Goal: Check status: Check status

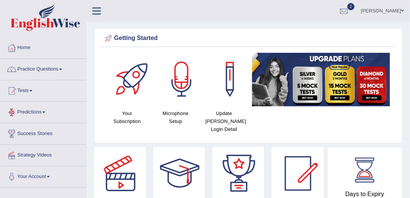
click at [25, 93] on link "Tests" at bounding box center [43, 89] width 86 height 19
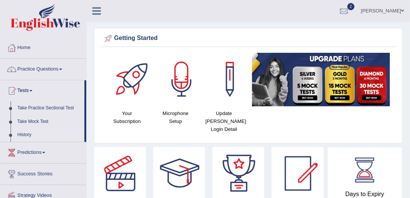
click at [23, 133] on link "History" at bounding box center [49, 135] width 71 height 14
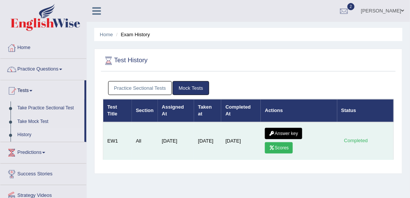
click at [281, 134] on link "Answer key" at bounding box center [283, 133] width 37 height 11
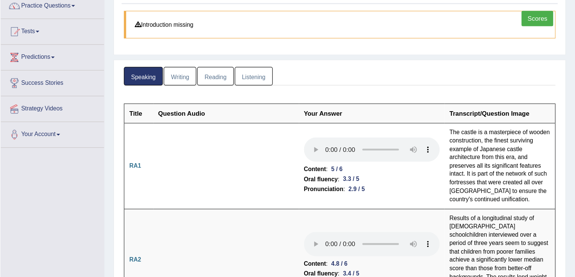
scroll to position [64, 0]
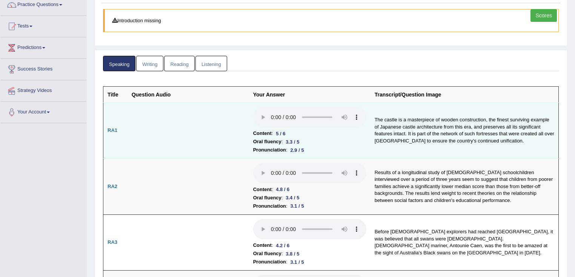
click at [408, 107] on td "The castle is a masterpiece of wooden construction, the finest surviving exampl…" at bounding box center [464, 131] width 188 height 56
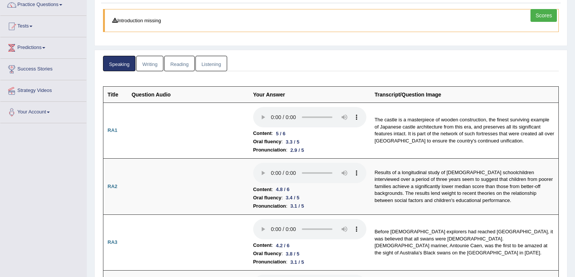
click at [410, 65] on ul "Speaking Writing Reading Listening" at bounding box center [331, 63] width 456 height 15
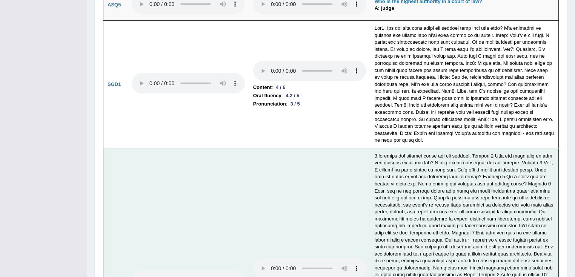
scroll to position [2086, 0]
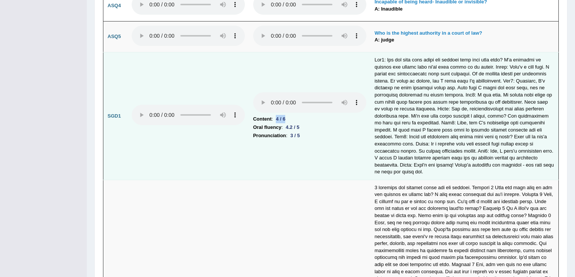
drag, startPoint x: 293, startPoint y: 107, endPoint x: 305, endPoint y: 107, distance: 11.3
click at [303, 115] on li "Content : 4 / 6" at bounding box center [309, 119] width 113 height 8
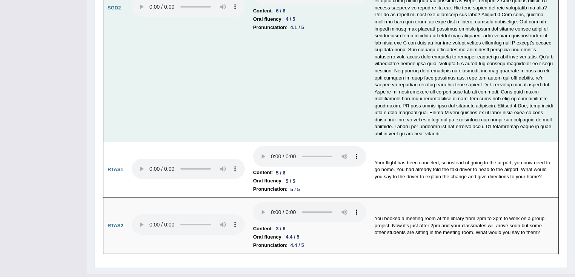
scroll to position [2393, 0]
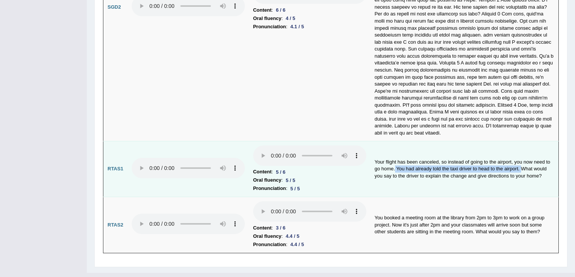
drag, startPoint x: 396, startPoint y: 155, endPoint x: 523, endPoint y: 154, distance: 127.1
click at [410, 154] on td "Your flight has been canceled, so instead of going to the airport, you now need…" at bounding box center [464, 169] width 188 height 56
click at [405, 141] on td "Your flight has been canceled, so instead of going to the airport, you now need…" at bounding box center [464, 169] width 188 height 56
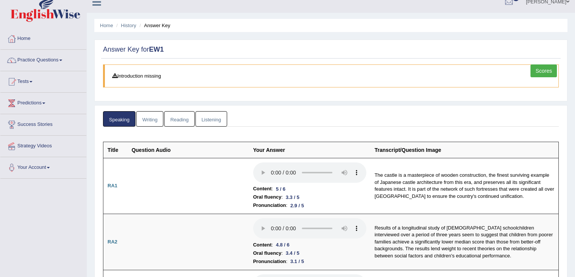
scroll to position [0, 0]
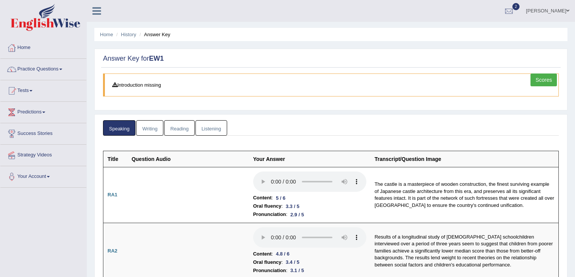
click at [152, 126] on link "Writing" at bounding box center [149, 127] width 27 height 15
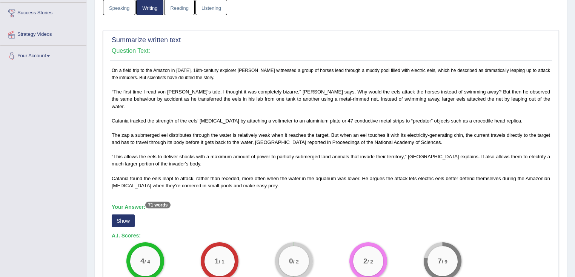
scroll to position [241, 0]
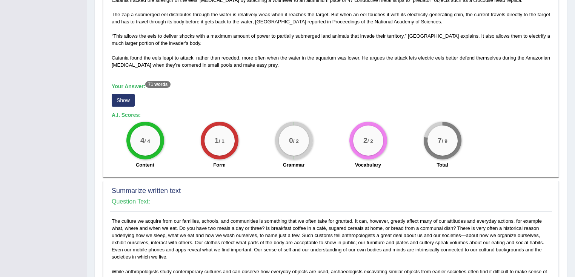
click at [126, 94] on button "Show" at bounding box center [123, 100] width 23 height 13
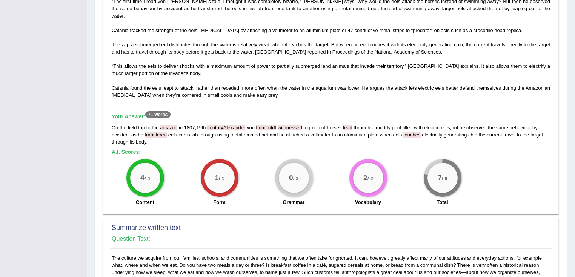
scroll to position [151, 0]
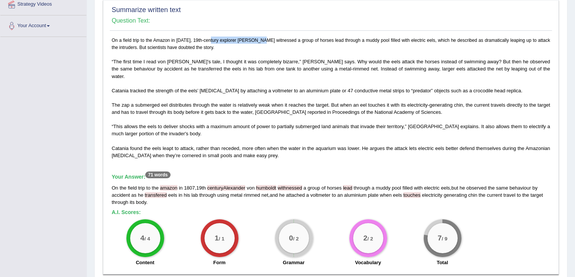
drag, startPoint x: 226, startPoint y: 35, endPoint x: 284, endPoint y: 39, distance: 57.5
click at [284, 39] on p "On a field trip to the Amazon in 1807, 19th-century explorer Alexander von Humb…" at bounding box center [331, 98] width 438 height 123
click at [235, 184] on div "On the field trip to the amazon in 1807 , 19th centuryAlexander von humboldt wi…" at bounding box center [331, 194] width 438 height 21
drag, startPoint x: 206, startPoint y: 180, endPoint x: 247, endPoint y: 190, distance: 42.1
click at [229, 184] on div "On the field trip to the amazon in 1807 , 19th centuryAlexander von humboldt wi…" at bounding box center [331, 194] width 438 height 21
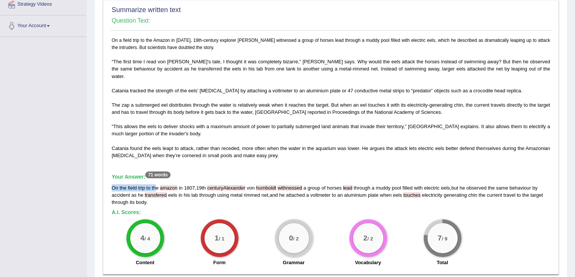
drag, startPoint x: 155, startPoint y: 175, endPoint x: 191, endPoint y: 171, distance: 36.7
click at [191, 174] on div "Your Answer: 71 words On the field trip to the amazon in 1807 , 19th centuryAle…" at bounding box center [331, 190] width 438 height 32
click at [261, 198] on h5 "A.I. Scores:" at bounding box center [331, 213] width 438 height 6
drag, startPoint x: 260, startPoint y: 180, endPoint x: 283, endPoint y: 181, distance: 23.8
click at [272, 185] on span "humboldt" at bounding box center [266, 188] width 20 height 6
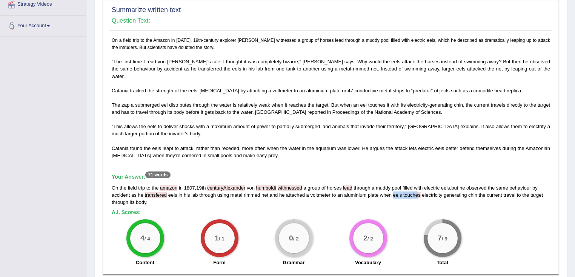
drag, startPoint x: 413, startPoint y: 187, endPoint x: 419, endPoint y: 187, distance: 5.7
click at [410, 187] on div "On the field trip to the amazon in 1807 , 19th centuryAlexander von humboldt wi…" at bounding box center [331, 194] width 438 height 21
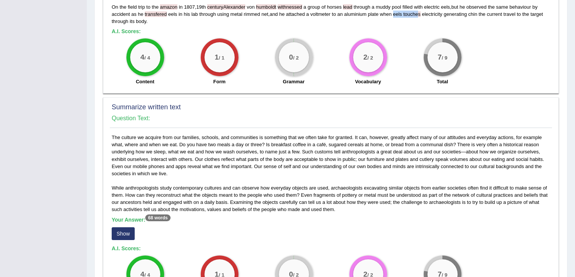
scroll to position [392, 0]
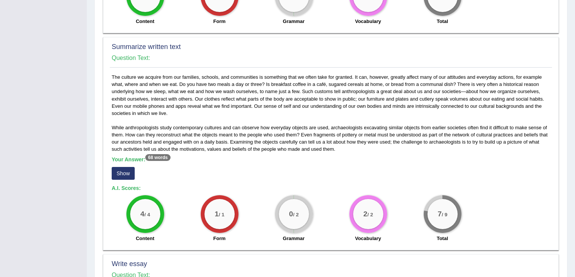
click at [127, 167] on button "Show" at bounding box center [123, 173] width 23 height 13
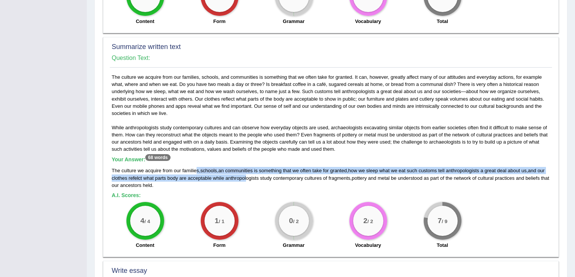
drag, startPoint x: 197, startPoint y: 162, endPoint x: 246, endPoint y: 168, distance: 49.8
click at [246, 168] on div "The culture we acquire from our families , schools , an communities is somethin…" at bounding box center [331, 177] width 438 height 21
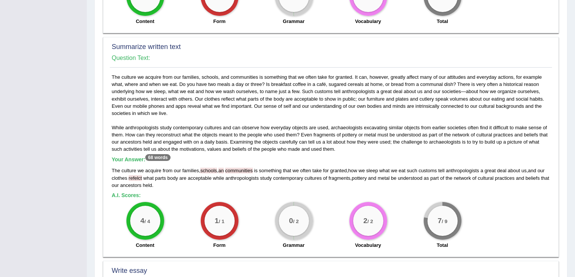
click at [254, 175] on div "The culture we acquire from our families , schools , an communities is somethin…" at bounding box center [331, 177] width 438 height 21
drag, startPoint x: 210, startPoint y: 67, endPoint x: 246, endPoint y: 69, distance: 36.7
click at [246, 74] on div "While anthropologists study contemporary cultures and can observe how everyday …" at bounding box center [331, 164] width 442 height 180
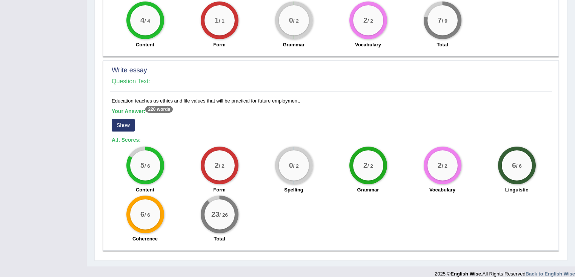
click at [120, 119] on button "Show" at bounding box center [123, 125] width 23 height 13
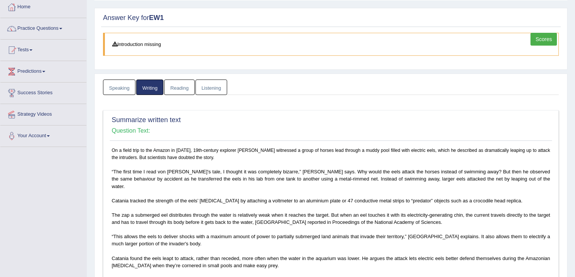
scroll to position [0, 0]
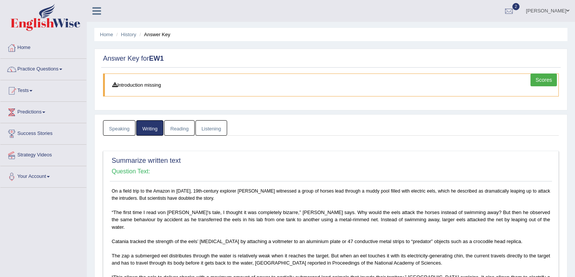
click at [175, 132] on link "Reading" at bounding box center [179, 127] width 30 height 15
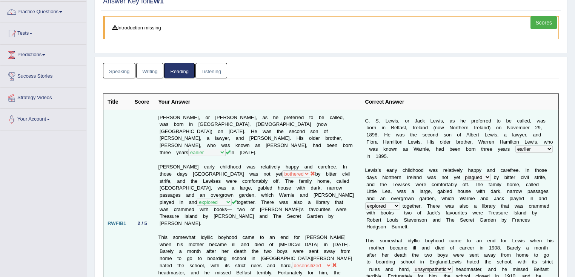
scroll to position [91, 0]
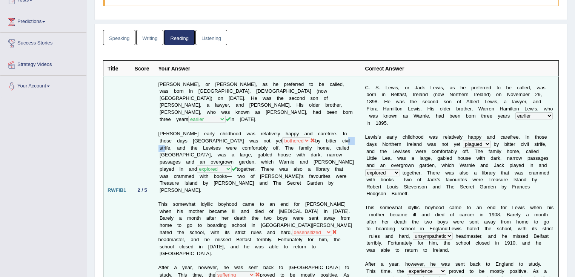
drag, startPoint x: 319, startPoint y: 139, endPoint x: 334, endPoint y: 137, distance: 14.8
click at [334, 137] on td "C. S. Lewis, or Jack Lewis, as he preferred to be called, was born in Belfast, …" at bounding box center [257, 190] width 207 height 227
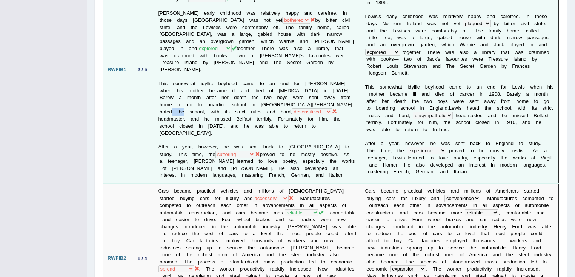
drag, startPoint x: 325, startPoint y: 104, endPoint x: 337, endPoint y: 101, distance: 12.0
click at [337, 101] on td "C. S. Lewis, or Jack Lewis, as he preferred to be called, was born in Belfast, …" at bounding box center [257, 69] width 207 height 227
click at [188, 113] on td "C. S. Lewis, or Jack Lewis, as he preferred to be called, was born in Belfast, …" at bounding box center [257, 69] width 207 height 227
drag, startPoint x: 328, startPoint y: 100, endPoint x: 340, endPoint y: 101, distance: 12.2
click at [336, 103] on td "C. S. Lewis, or Jack Lewis, as he preferred to be called, was born in Belfast, …" at bounding box center [257, 69] width 207 height 227
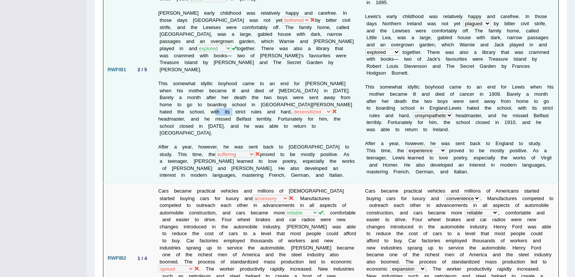
click at [205, 110] on td "C. S. Lewis, or Jack Lewis, as he preferred to be called, was born in Belfast, …" at bounding box center [257, 69] width 207 height 227
drag, startPoint x: 184, startPoint y: 111, endPoint x: 231, endPoint y: 113, distance: 47.2
click at [237, 114] on td "C. S. Lewis, or Jack Lewis, as he preferred to be called, was born in Belfast, …" at bounding box center [257, 69] width 207 height 227
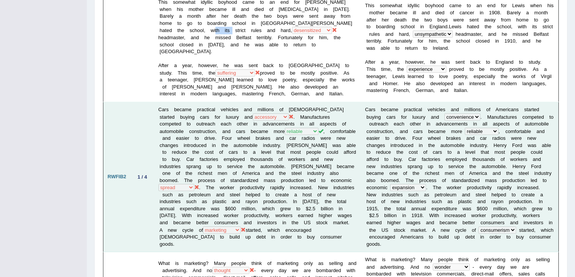
scroll to position [332, 0]
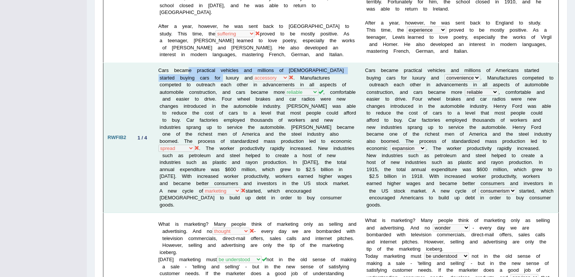
drag, startPoint x: 189, startPoint y: 64, endPoint x: 202, endPoint y: 69, distance: 14.2
click at [202, 69] on td "Cars became practical vehicles and millions of Americans started buying cars fo…" at bounding box center [257, 138] width 207 height 150
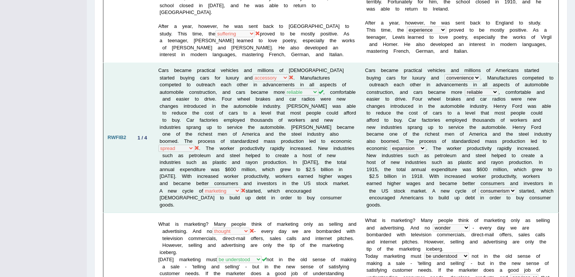
click at [221, 72] on td "Cars became practical vehicles and millions of Americans started buying cars fo…" at bounding box center [257, 138] width 207 height 150
click at [283, 84] on td "Cars became practical vehicles and millions of Americans started buying cars fo…" at bounding box center [257, 138] width 207 height 150
drag, startPoint x: 311, startPoint y: 78, endPoint x: 339, endPoint y: 78, distance: 27.9
click at [339, 78] on td "Cars became practical vehicles and millions of Americans started buying cars fo…" at bounding box center [257, 138] width 207 height 150
drag, startPoint x: 173, startPoint y: 88, endPoint x: 200, endPoint y: 88, distance: 26.8
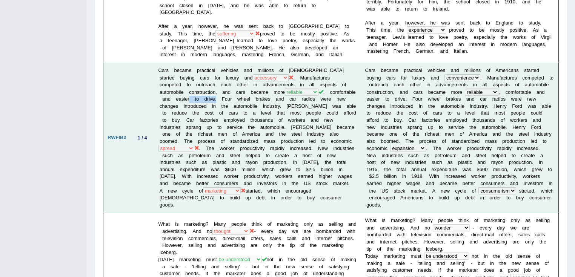
click at [200, 88] on td "Cars became practical vehicles and millions of Americans started buying cars fo…" at bounding box center [257, 138] width 207 height 150
drag, startPoint x: 291, startPoint y: 139, endPoint x: 311, endPoint y: 141, distance: 20.1
click at [311, 141] on td "Cars became practical vehicles and millions of Americans started buying cars fo…" at bounding box center [257, 138] width 207 height 150
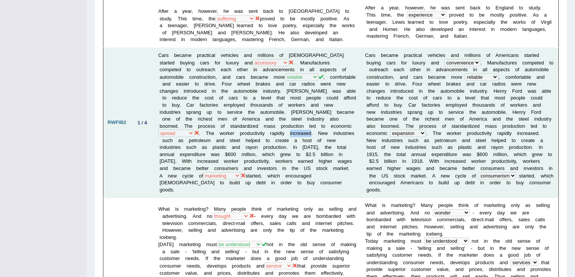
scroll to position [362, 0]
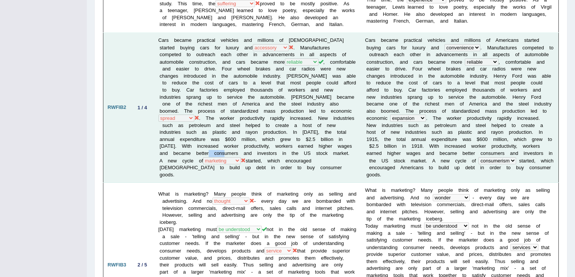
drag, startPoint x: 234, startPoint y: 141, endPoint x: 255, endPoint y: 140, distance: 21.2
click at [255, 140] on td "Cars became practical vehicles and millions of Americans started buying cars fo…" at bounding box center [257, 108] width 207 height 150
drag, startPoint x: 291, startPoint y: 158, endPoint x: 315, endPoint y: 164, distance: 24.3
click at [315, 164] on td "Cars became practical vehicles and millions of Americans started buying cars fo…" at bounding box center [257, 108] width 207 height 150
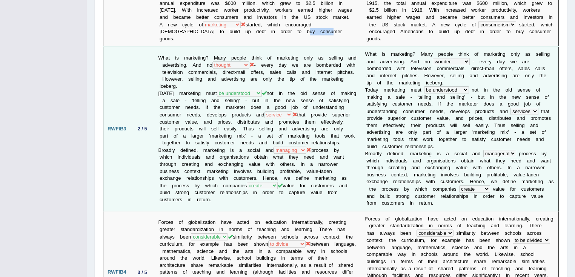
scroll to position [543, 0]
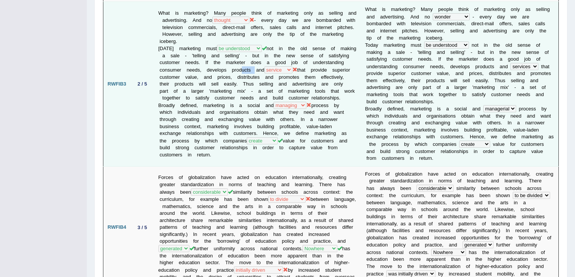
drag, startPoint x: 272, startPoint y: 45, endPoint x: 288, endPoint y: 49, distance: 16.3
click at [288, 49] on td "What is marketing? Many people think of marketing only as selling and advertisi…" at bounding box center [257, 84] width 207 height 164
drag, startPoint x: 221, startPoint y: 45, endPoint x: 248, endPoint y: 48, distance: 26.9
click at [248, 48] on td "What is marketing? Many people think of marketing only as selling and advertisi…" at bounding box center [257, 84] width 207 height 164
click at [222, 49] on td "What is marketing? Many people think of marketing only as selling and advertisi…" at bounding box center [257, 84] width 207 height 164
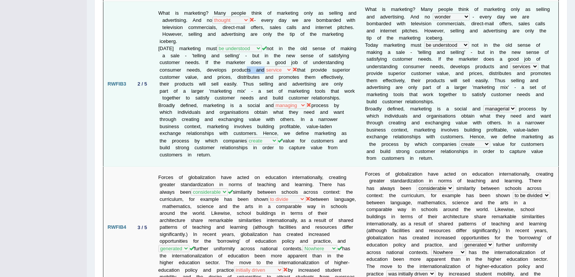
drag, startPoint x: 277, startPoint y: 48, endPoint x: 294, endPoint y: 48, distance: 17.0
click at [294, 48] on td "What is marketing? Many people think of marketing only as selling and advertisi…" at bounding box center [257, 84] width 207 height 164
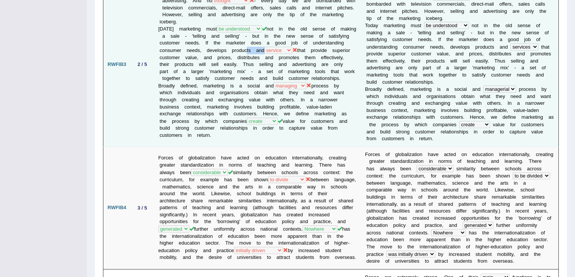
scroll to position [573, 0]
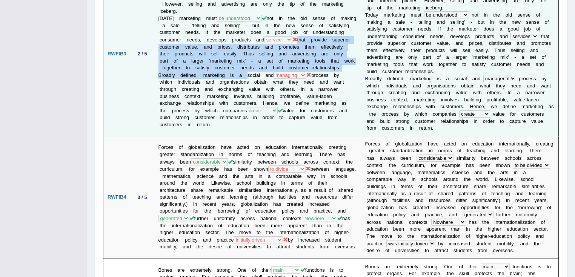
drag, startPoint x: 258, startPoint y: 55, endPoint x: 248, endPoint y: 57, distance: 10.1
click at [248, 57] on td "What is marketing? Many people think of marketing only as selling and advertisi…" at bounding box center [257, 54] width 207 height 164
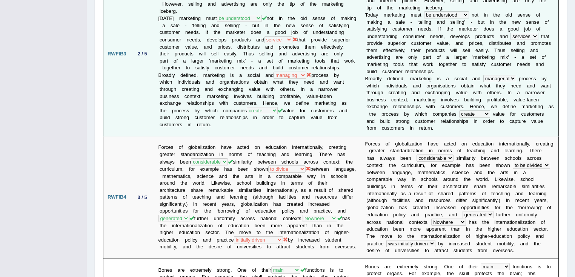
click at [252, 61] on td "What is marketing? Many people think of marketing only as selling and advertisi…" at bounding box center [257, 54] width 207 height 164
click at [278, 65] on td "What is marketing? Many people think of marketing only as selling and advertisi…" at bounding box center [257, 54] width 207 height 164
drag, startPoint x: 259, startPoint y: 60, endPoint x: 247, endPoint y: 60, distance: 12.1
click at [247, 60] on td "What is marketing? Many people think of marketing only as selling and advertisi…" at bounding box center [257, 54] width 207 height 164
drag, startPoint x: 316, startPoint y: 57, endPoint x: 333, endPoint y: 61, distance: 18.0
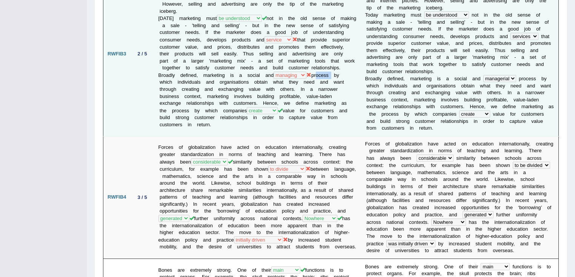
click at [333, 61] on td "What is marketing? Many people think of marketing only as selling and advertisi…" at bounding box center [257, 54] width 207 height 164
click at [320, 56] on td "What is marketing? Many people think of marketing only as selling and advertisi…" at bounding box center [257, 54] width 207 height 164
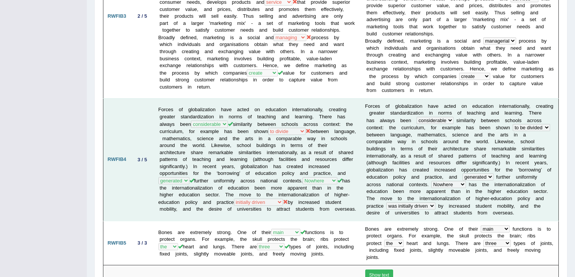
scroll to position [664, 0]
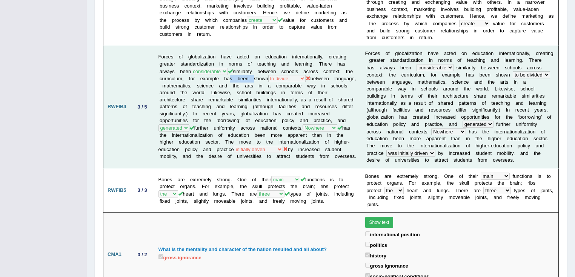
drag, startPoint x: 236, startPoint y: 52, endPoint x: 263, endPoint y: 54, distance: 27.6
click at [263, 54] on td "Forces of globalization have acted on education internationally, creating great…" at bounding box center [257, 107] width 207 height 123
click at [270, 75] on td "Forces of globalization have acted on education internationally, creating great…" at bounding box center [257, 107] width 207 height 123
drag, startPoint x: 235, startPoint y: 55, endPoint x: 242, endPoint y: 55, distance: 7.2
click at [242, 55] on td "Forces of globalization have acted on education internationally, creating great…" at bounding box center [257, 107] width 207 height 123
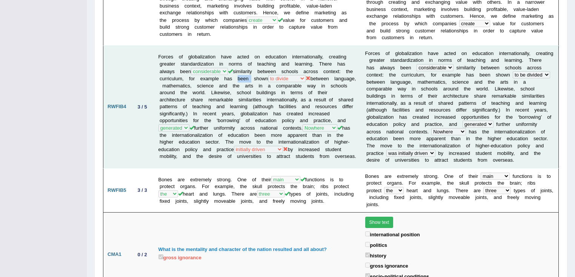
drag, startPoint x: 247, startPoint y: 55, endPoint x: 260, endPoint y: 55, distance: 12.4
click at [260, 55] on td "Forces of globalization have acted on education internationally, creating great…" at bounding box center [257, 107] width 207 height 123
drag, startPoint x: 267, startPoint y: 53, endPoint x: 278, endPoint y: 57, distance: 11.8
click at [278, 57] on td "Forces of globalization have acted on education internationally, creating great…" at bounding box center [257, 107] width 207 height 123
drag, startPoint x: 163, startPoint y: 54, endPoint x: 197, endPoint y: 54, distance: 34.7
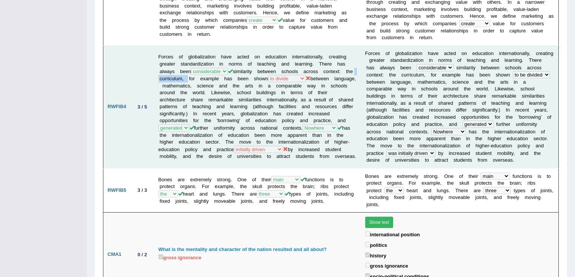
click at [197, 54] on td "Forces of globalization have acted on education internationally, creating great…" at bounding box center [257, 107] width 207 height 123
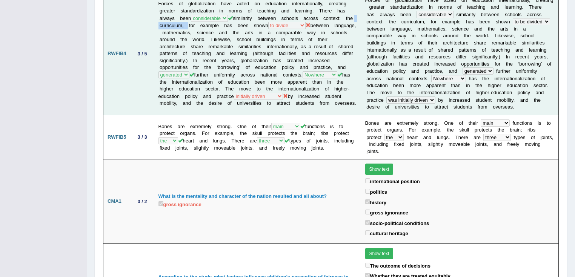
scroll to position [724, 0]
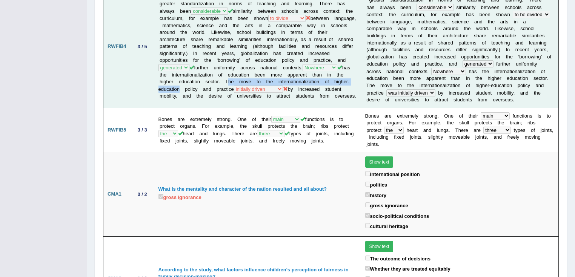
drag, startPoint x: 284, startPoint y: 55, endPoint x: 247, endPoint y: 65, distance: 39.2
click at [247, 65] on td "Forces of globalization have acted on education internationally, creating great…" at bounding box center [257, 46] width 207 height 123
drag, startPoint x: 224, startPoint y: 72, endPoint x: 212, endPoint y: 67, distance: 13.7
click at [224, 72] on td "Forces of globalization have acted on education internationally, creating great…" at bounding box center [257, 46] width 207 height 123
drag, startPoint x: 211, startPoint y: 68, endPoint x: 238, endPoint y: 72, distance: 27.8
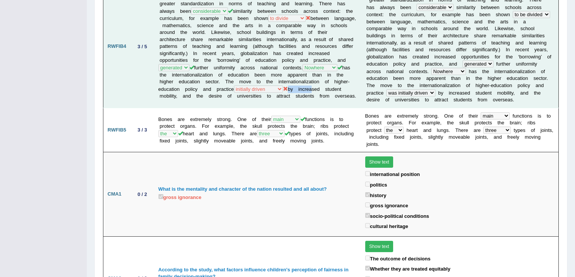
click at [235, 72] on td "Forces of globalization have acted on education internationally, creating great…" at bounding box center [257, 46] width 207 height 123
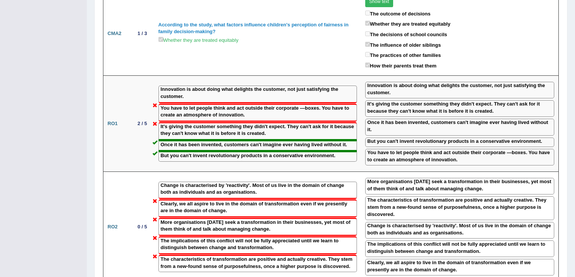
scroll to position [966, 0]
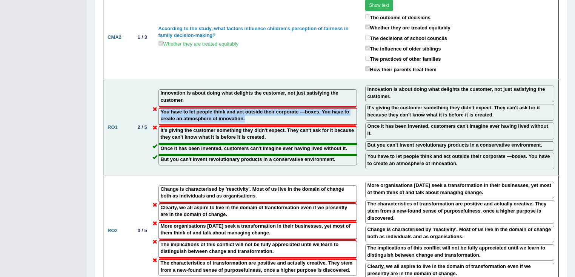
drag, startPoint x: 160, startPoint y: 72, endPoint x: 256, endPoint y: 83, distance: 96.4
click at [256, 109] on label "You have to let people think and act outside their corporate ―boxes. You have t…" at bounding box center [258, 116] width 194 height 14
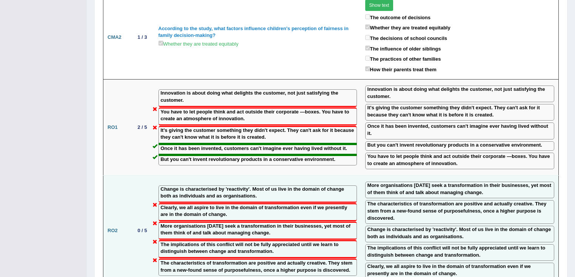
click at [172, 176] on td "Change is characterised by 'reactivity'. Most of us live in the domain of chang…" at bounding box center [257, 231] width 207 height 110
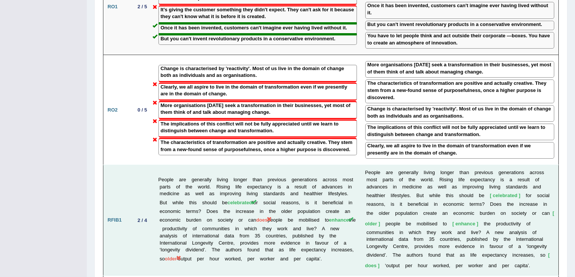
scroll to position [1177, 0]
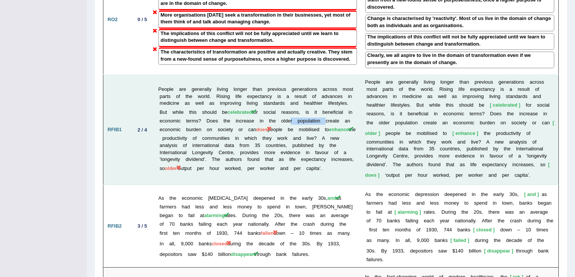
drag, startPoint x: 163, startPoint y: 82, endPoint x: 201, endPoint y: 82, distance: 38.5
click at [201, 82] on td "People are generally living longer than previous generations across most parts …" at bounding box center [257, 130] width 207 height 111
drag, startPoint x: 336, startPoint y: 83, endPoint x: 352, endPoint y: 83, distance: 15.1
click at [352, 83] on td "People are generally living longer than previous generations across most parts …" at bounding box center [257, 130] width 207 height 111
drag, startPoint x: 160, startPoint y: 95, endPoint x: 227, endPoint y: 98, distance: 67.2
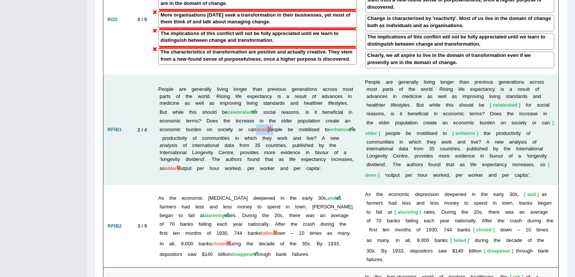
click at [227, 98] on td "People are generally living longer than previous generations across most parts …" at bounding box center [257, 130] width 207 height 111
drag, startPoint x: 175, startPoint y: 123, endPoint x: 192, endPoint y: 124, distance: 17.1
click at [192, 124] on td "People are generally living longer than previous generations across most parts …" at bounding box center [257, 130] width 207 height 111
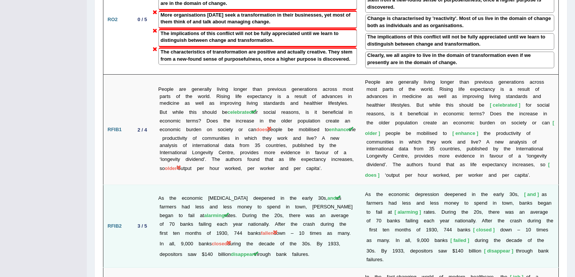
click at [267, 185] on td "As the economic depression deepened in the early 30s, and as farmers had less a…" at bounding box center [257, 226] width 207 height 83
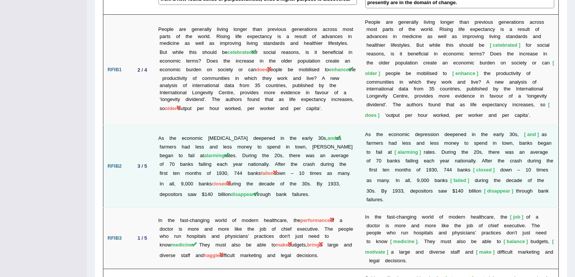
scroll to position [1237, 0]
drag, startPoint x: 249, startPoint y: 126, endPoint x: 277, endPoint y: 132, distance: 29.3
click at [277, 132] on td "As the economic depression deepened in the early 30s, and as farmers had less a…" at bounding box center [257, 166] width 207 height 83
drag, startPoint x: 212, startPoint y: 136, endPoint x: 243, endPoint y: 136, distance: 30.9
click at [241, 136] on td "As the economic depression deepened in the early 30s, and as farmers had less a…" at bounding box center [257, 166] width 207 height 83
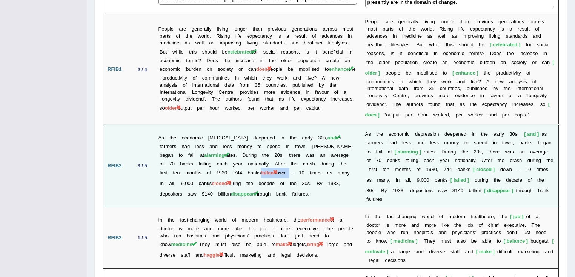
drag, startPoint x: 253, startPoint y: 127, endPoint x: 282, endPoint y: 126, distance: 28.3
click at [282, 126] on td "As the economic depression deepened in the early 30s, and as farmers had less a…" at bounding box center [257, 166] width 207 height 83
click at [280, 143] on td "As the economic depression deepened in the early 30s, and as farmers had less a…" at bounding box center [257, 166] width 207 height 83
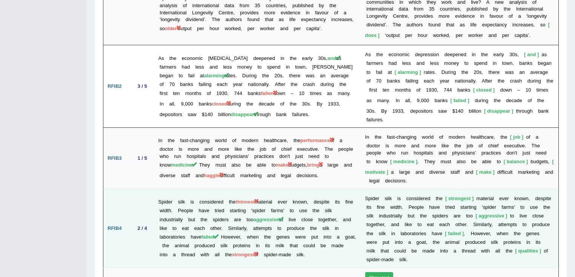
scroll to position [1328, 0]
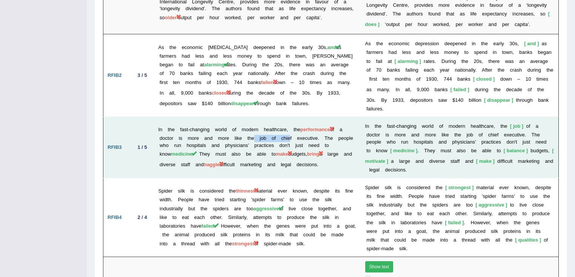
drag, startPoint x: 249, startPoint y: 92, endPoint x: 287, endPoint y: 89, distance: 38.2
click at [287, 117] on td "In the fast-changing world of modern healthcare, the performance of a doctor is…" at bounding box center [257, 147] width 207 height 61
drag, startPoint x: 507, startPoint y: 74, endPoint x: 531, endPoint y: 74, distance: 24.1
click at [410, 117] on td "I n t h e f a s t - c h a n g i n g w o r l d o f m o d e r n h e a l t h c a r…" at bounding box center [460, 147] width 198 height 61
click at [363, 129] on td "I n t h e f a s t - c h a n g i n g w o r l d o f m o d e r n h e a l t h c a r…" at bounding box center [460, 147] width 198 height 61
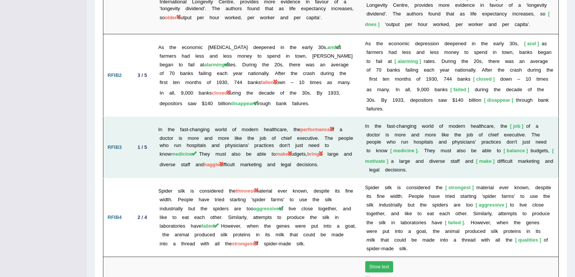
scroll to position [1358, 0]
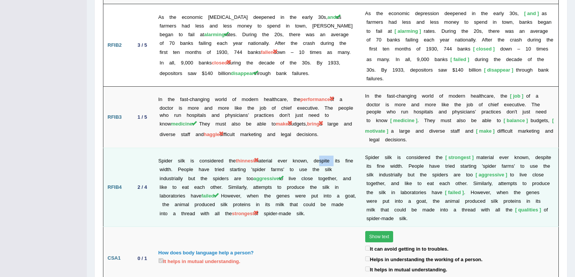
drag, startPoint x: 319, startPoint y: 112, endPoint x: 336, endPoint y: 113, distance: 17.0
click at [336, 148] on td "Spider silk is considered the thinnest material ever known, despite its fine wi…" at bounding box center [257, 187] width 207 height 79
drag, startPoint x: 238, startPoint y: 113, endPoint x: 266, endPoint y: 113, distance: 28.3
click at [266, 148] on td "Spider silk is considered the thinnest material ever known, despite its fine wi…" at bounding box center [257, 187] width 207 height 79
drag, startPoint x: 167, startPoint y: 124, endPoint x: 158, endPoint y: 127, distance: 9.2
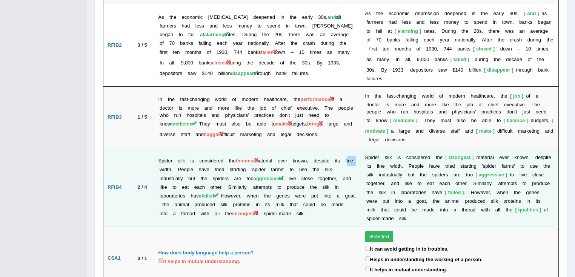
click at [158, 148] on td "Spider silk is considered the thinnest material ever known, despite its fine wi…" at bounding box center [257, 187] width 207 height 79
drag, startPoint x: 321, startPoint y: 117, endPoint x: 339, endPoint y: 113, distance: 18.0
click at [339, 148] on td "Spider silk is considered the thinnest material ever known, despite its fine wi…" at bounding box center [257, 187] width 207 height 79
drag, startPoint x: 160, startPoint y: 126, endPoint x: 171, endPoint y: 124, distance: 11.1
click at [171, 148] on td "Spider silk is considered the thinnest material ever known, despite its fine wi…" at bounding box center [257, 187] width 207 height 79
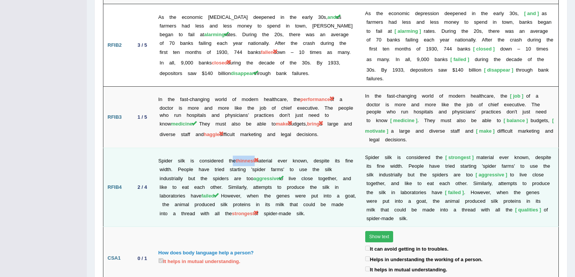
drag, startPoint x: 232, startPoint y: 115, endPoint x: 261, endPoint y: 112, distance: 29.5
click at [261, 148] on td "Spider silk is considered the thinnest material ever known, despite its fine wi…" at bounding box center [257, 187] width 207 height 79
drag, startPoint x: 441, startPoint y: 111, endPoint x: 467, endPoint y: 111, distance: 25.3
click at [410, 155] on span "strongest" at bounding box center [459, 158] width 28 height 6
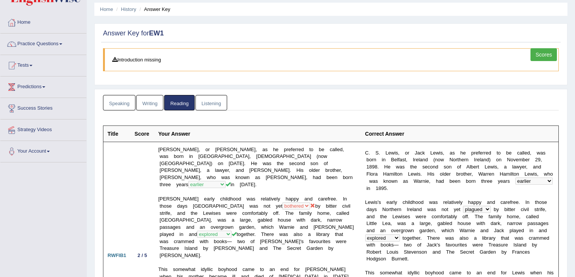
scroll to position [0, 0]
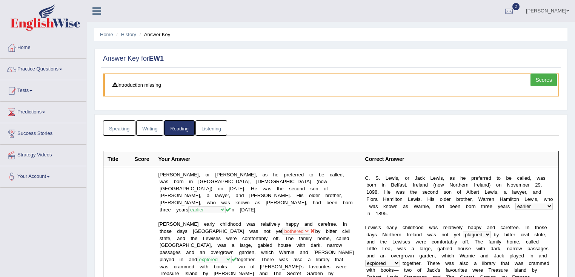
click at [214, 134] on link "Listening" at bounding box center [211, 127] width 32 height 15
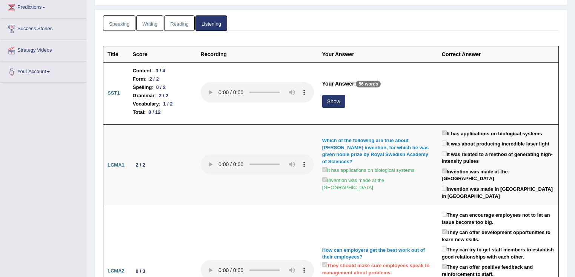
scroll to position [121, 0]
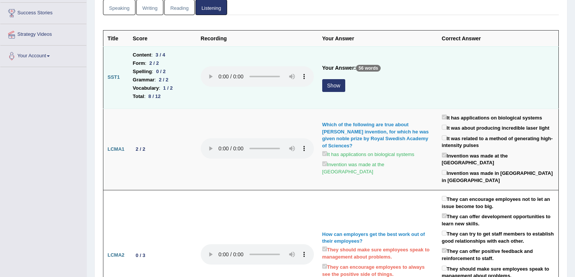
click at [338, 77] on td "Your Answer: 56 words Show" at bounding box center [378, 77] width 120 height 62
click at [334, 88] on button "Show" at bounding box center [333, 85] width 23 height 13
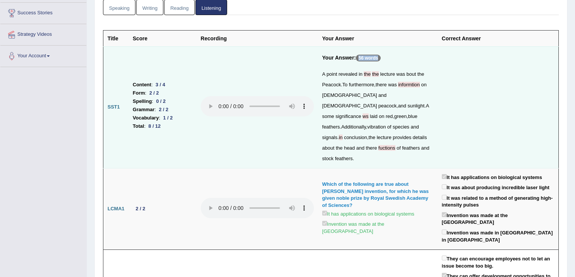
drag, startPoint x: 356, startPoint y: 53, endPoint x: 389, endPoint y: 58, distance: 32.8
click at [388, 58] on h5 "Your Answer: 56 words" at bounding box center [377, 60] width 111 height 11
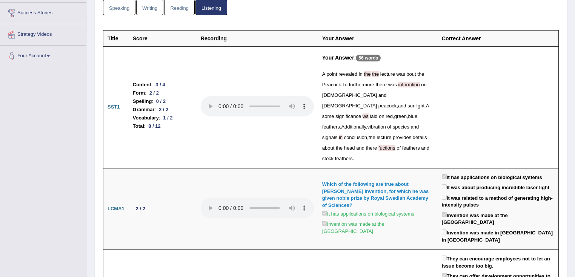
drag, startPoint x: 364, startPoint y: 74, endPoint x: 377, endPoint y: 73, distance: 13.6
click at [371, 74] on div "A point revealed in the the lecture was bout the Peacock . To furthermore , the…" at bounding box center [377, 116] width 111 height 95
click at [387, 76] on div "A point revealed in the the lecture was bout the Peacock . To furthermore , the…" at bounding box center [377, 116] width 111 height 95
drag, startPoint x: 365, startPoint y: 70, endPoint x: 383, endPoint y: 73, distance: 18.3
click at [380, 73] on div "A point revealed in the the lecture was bout the Peacock . To furthermore , the…" at bounding box center [377, 116] width 111 height 95
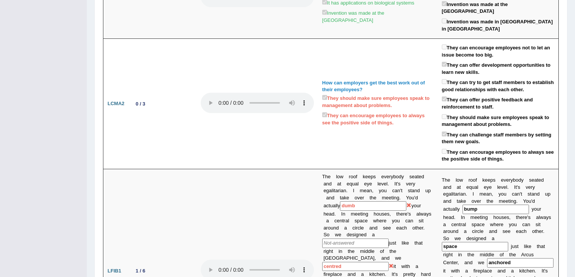
scroll to position [422, 0]
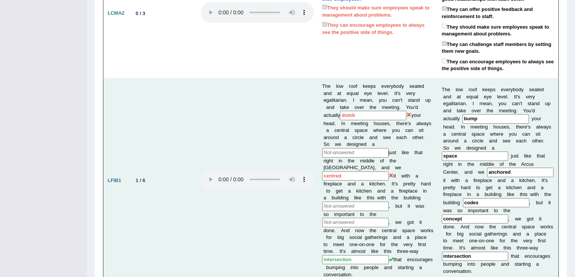
drag, startPoint x: 342, startPoint y: 87, endPoint x: 379, endPoint y: 91, distance: 37.2
click at [379, 111] on input "dumb" at bounding box center [373, 115] width 66 height 9
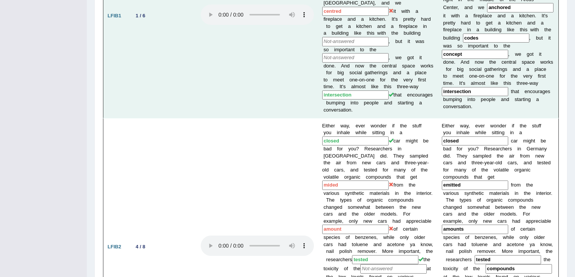
scroll to position [634, 0]
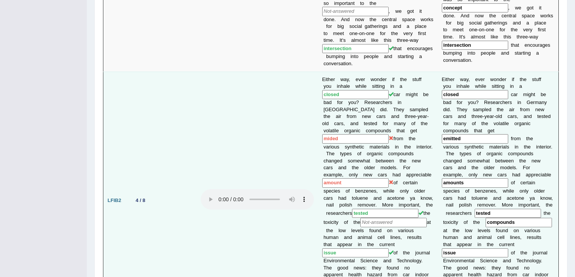
click at [162, 184] on td "4 / 8" at bounding box center [163, 201] width 68 height 258
click at [189, 193] on td "4 / 8" at bounding box center [163, 201] width 68 height 258
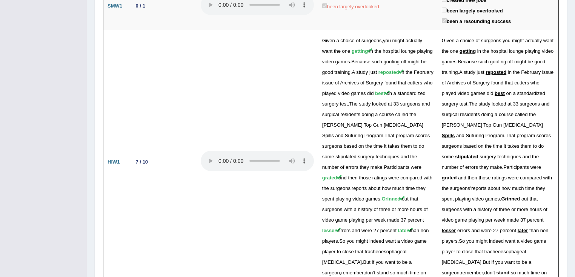
scroll to position [1629, 0]
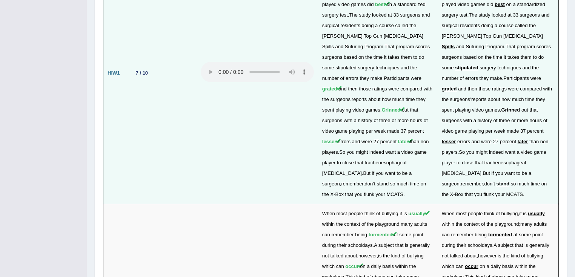
drag, startPoint x: 142, startPoint y: 13, endPoint x: 187, endPoint y: 18, distance: 45.6
click at [181, 17] on td "7 / 10" at bounding box center [163, 73] width 68 height 262
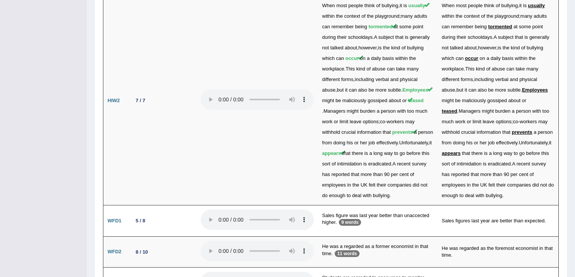
scroll to position [1838, 0]
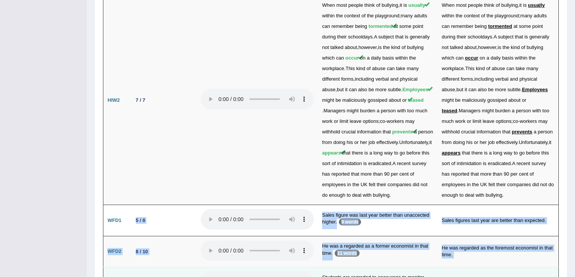
drag, startPoint x: 135, startPoint y: 159, endPoint x: 155, endPoint y: 222, distance: 66.0
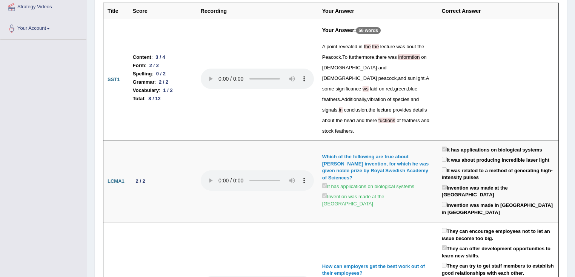
scroll to position [0, 0]
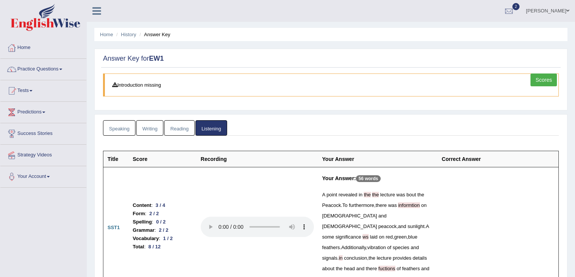
click at [410, 83] on link "Scores" at bounding box center [543, 80] width 26 height 13
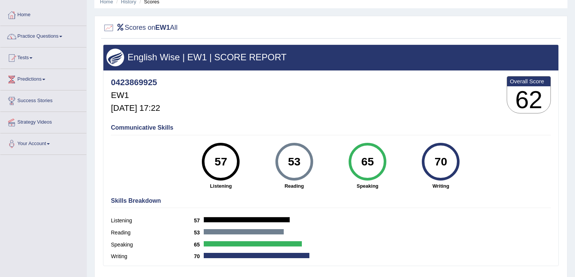
scroll to position [60, 0]
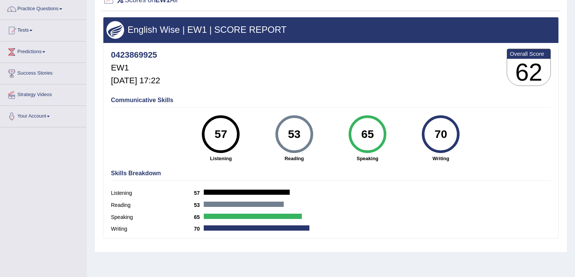
drag, startPoint x: 371, startPoint y: 130, endPoint x: 394, endPoint y: 133, distance: 22.9
click at [394, 133] on div "65 Speaking" at bounding box center [367, 138] width 73 height 47
click at [381, 141] on div "65" at bounding box center [368, 134] width 38 height 38
drag, startPoint x: 363, startPoint y: 131, endPoint x: 390, endPoint y: 135, distance: 26.7
click at [390, 135] on div "65 Speaking" at bounding box center [367, 138] width 73 height 47
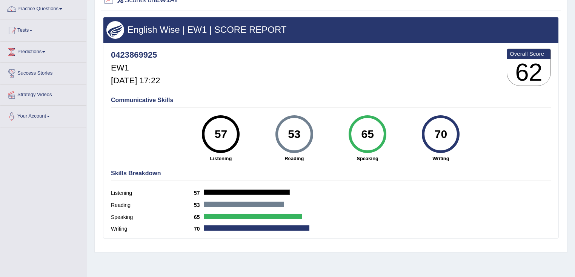
drag, startPoint x: 434, startPoint y: 136, endPoint x: 448, endPoint y: 138, distance: 14.1
click at [448, 138] on div "70" at bounding box center [441, 134] width 28 height 32
drag, startPoint x: 290, startPoint y: 131, endPoint x: 314, endPoint y: 135, distance: 23.6
click at [314, 135] on div "53 Reading" at bounding box center [294, 138] width 73 height 47
drag, startPoint x: 209, startPoint y: 126, endPoint x: 252, endPoint y: 137, distance: 43.9
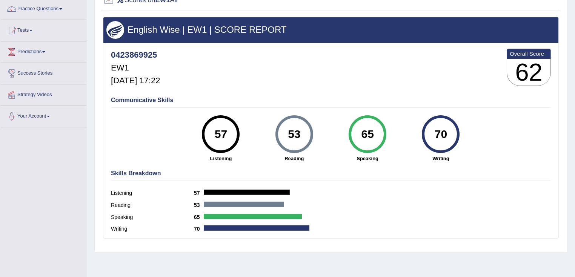
click at [249, 136] on div "57 Listening" at bounding box center [220, 138] width 73 height 47
